Goal: Check status: Check status

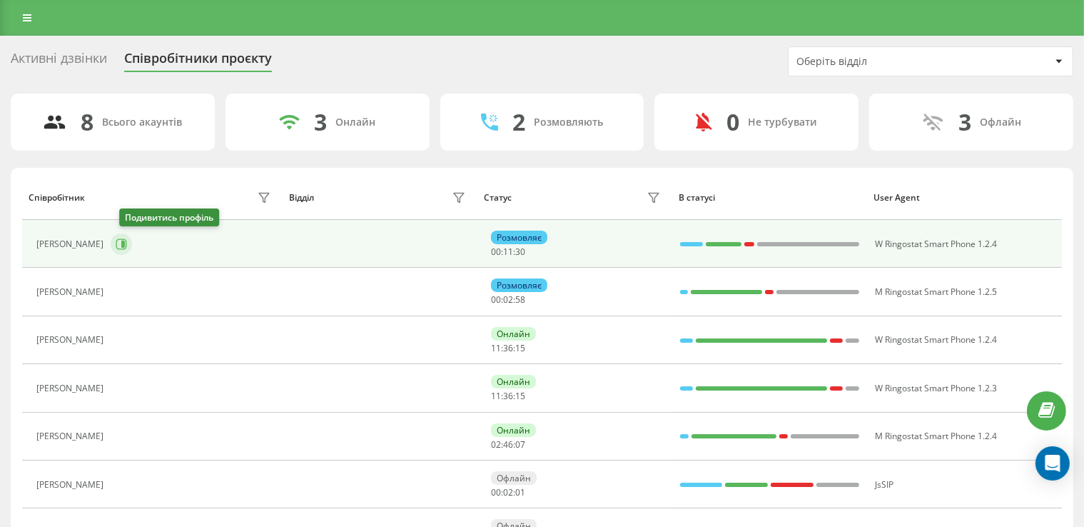
click at [123, 238] on button at bounding box center [121, 243] width 21 height 21
click at [127, 241] on icon at bounding box center [121, 243] width 11 height 11
click at [127, 238] on icon at bounding box center [121, 243] width 11 height 11
click at [127, 239] on icon at bounding box center [121, 243] width 11 height 11
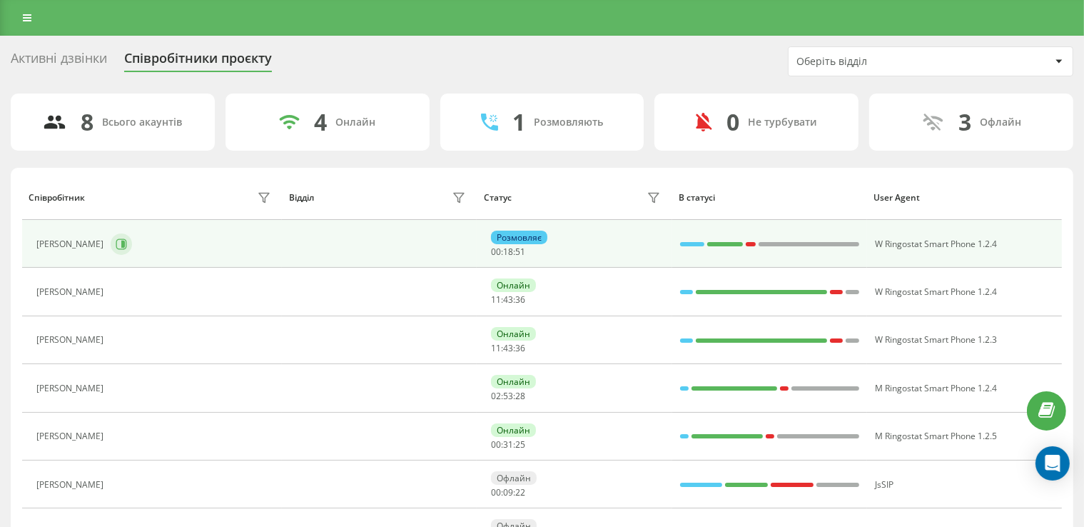
click at [125, 241] on icon at bounding box center [123, 244] width 4 height 7
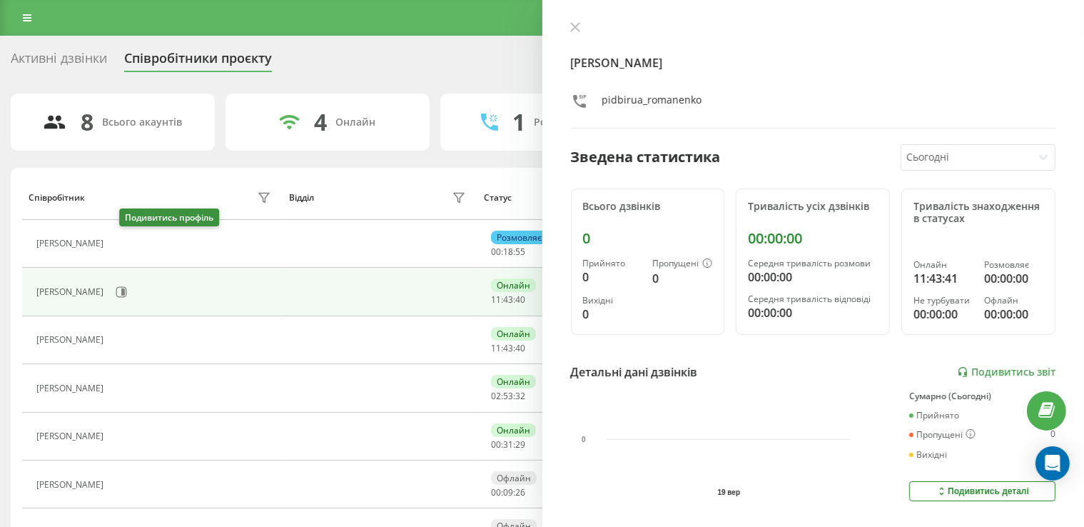
click at [125, 243] on icon at bounding box center [118, 243] width 11 height 11
